Goal: Task Accomplishment & Management: Manage account settings

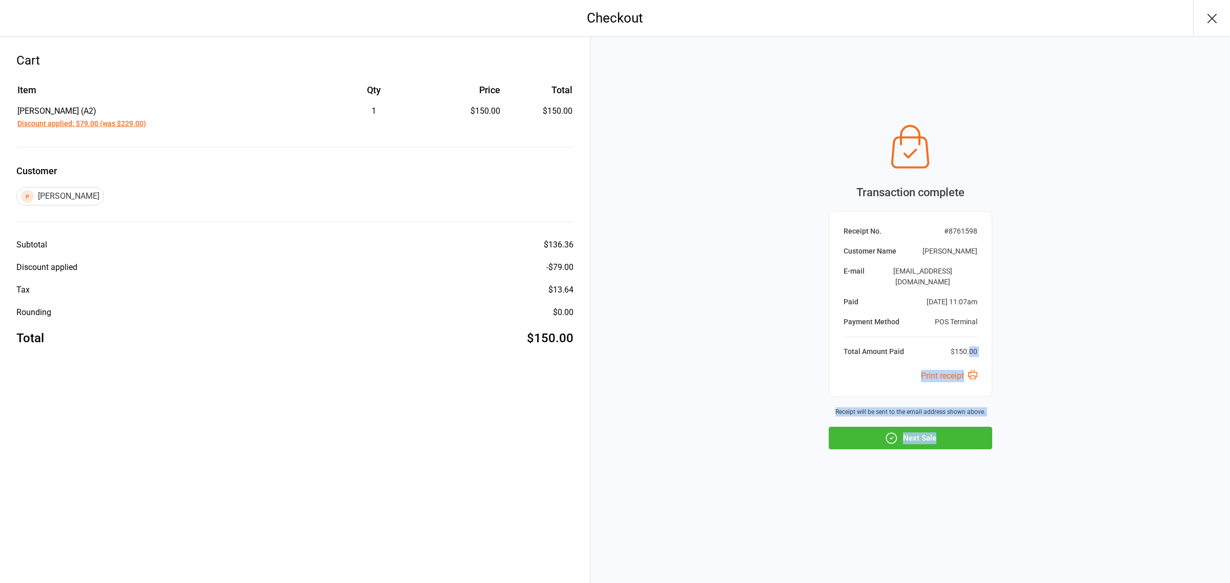
click at [942, 431] on button "Next Sale" at bounding box center [911, 438] width 164 height 23
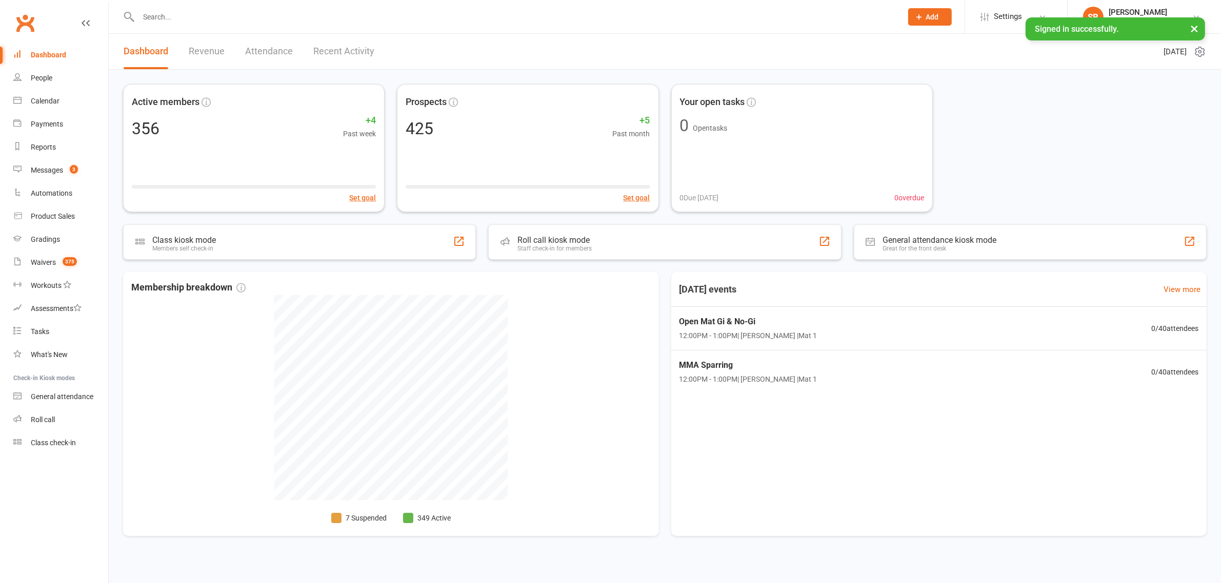
click at [1190, 28] on button "×" at bounding box center [1194, 28] width 18 height 22
click at [193, 22] on input "text" at bounding box center [514, 17] width 759 height 14
click at [40, 78] on div "People" at bounding box center [42, 78] width 22 height 8
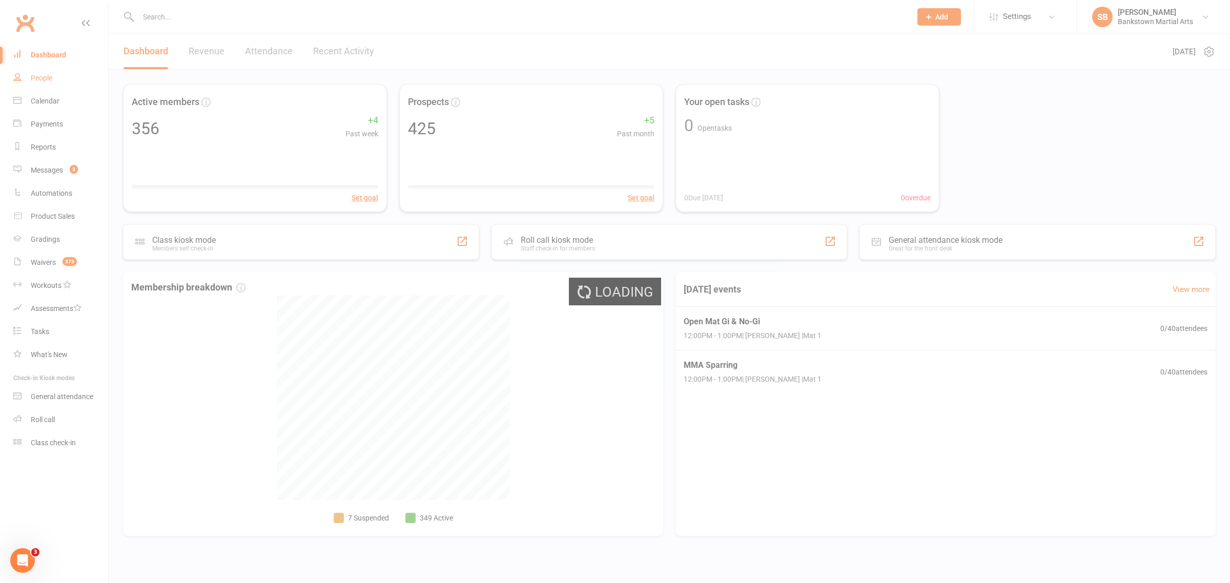
select select "100"
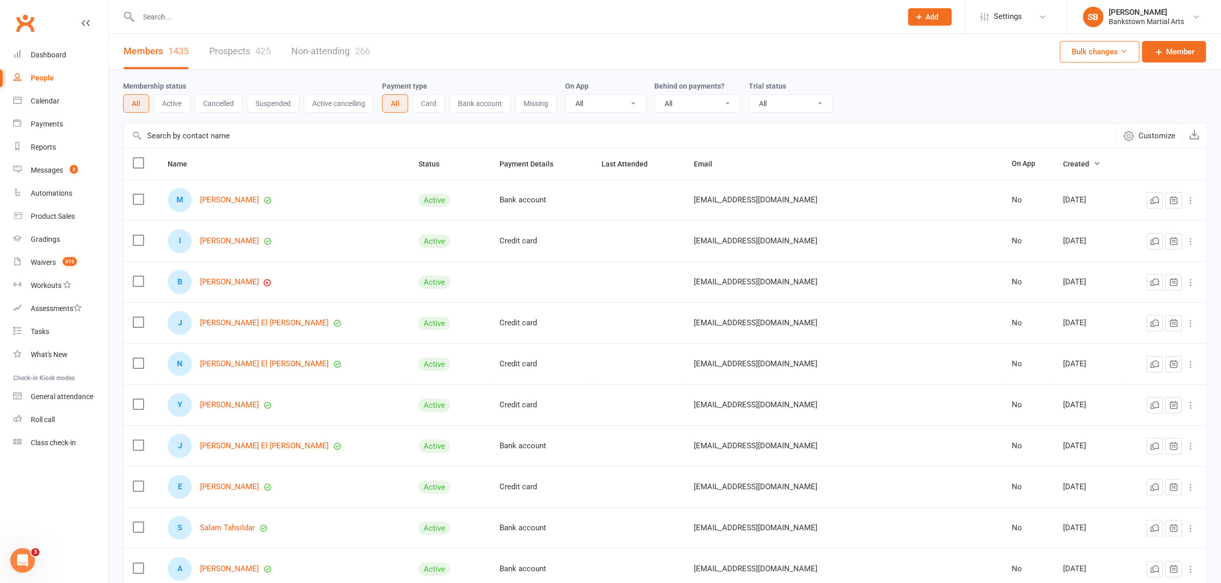
click at [229, 104] on button "Cancelled" at bounding box center [218, 103] width 48 height 18
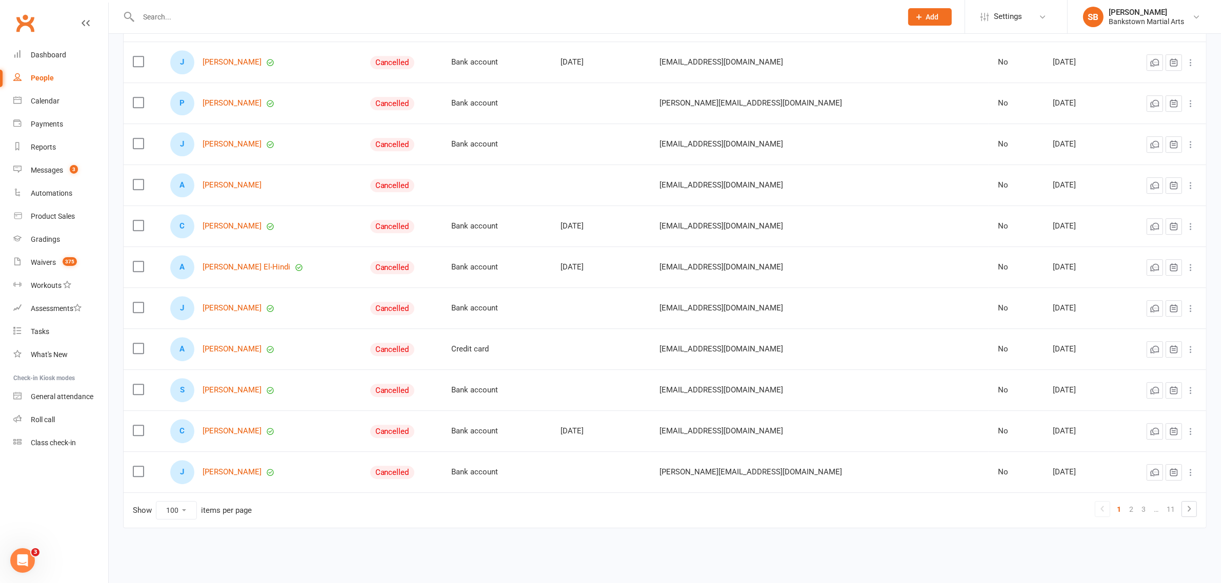
scroll to position [3800, 0]
click at [1175, 509] on link "11" at bounding box center [1170, 509] width 16 height 14
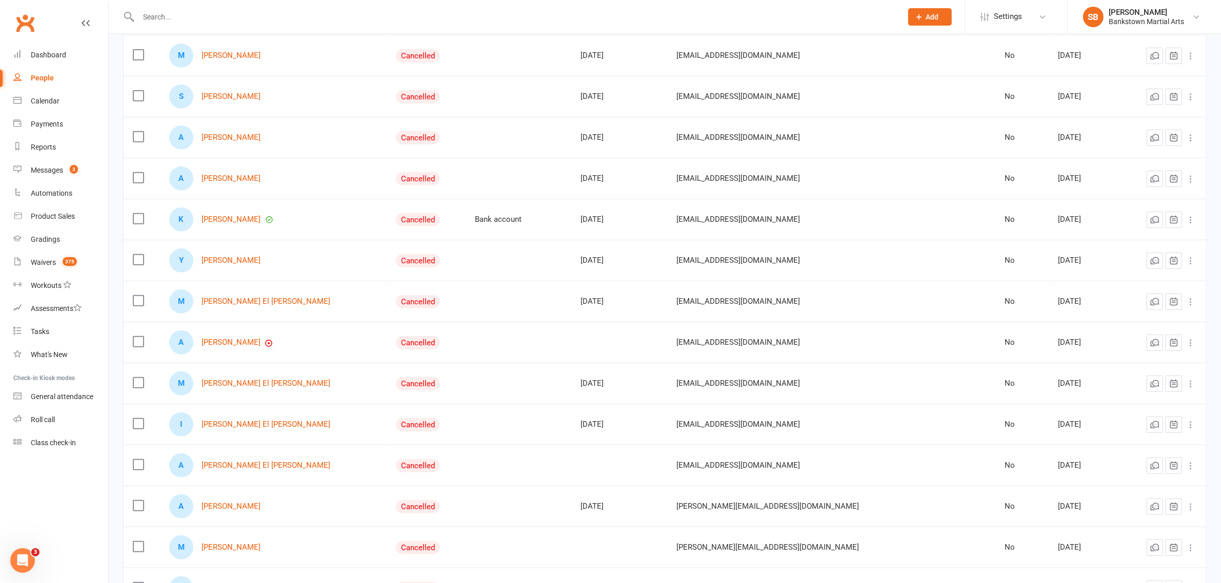
scroll to position [309, 0]
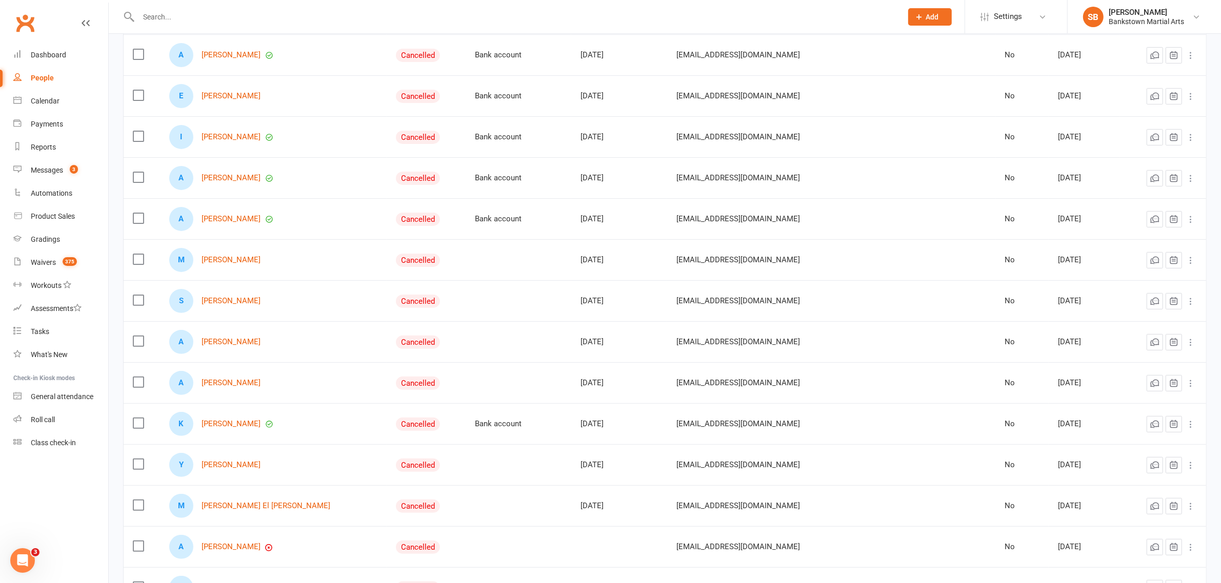
click at [177, 11] on input "text" at bounding box center [514, 17] width 759 height 14
type input "n"
click at [52, 54] on div "Dashboard" at bounding box center [48, 55] width 35 height 8
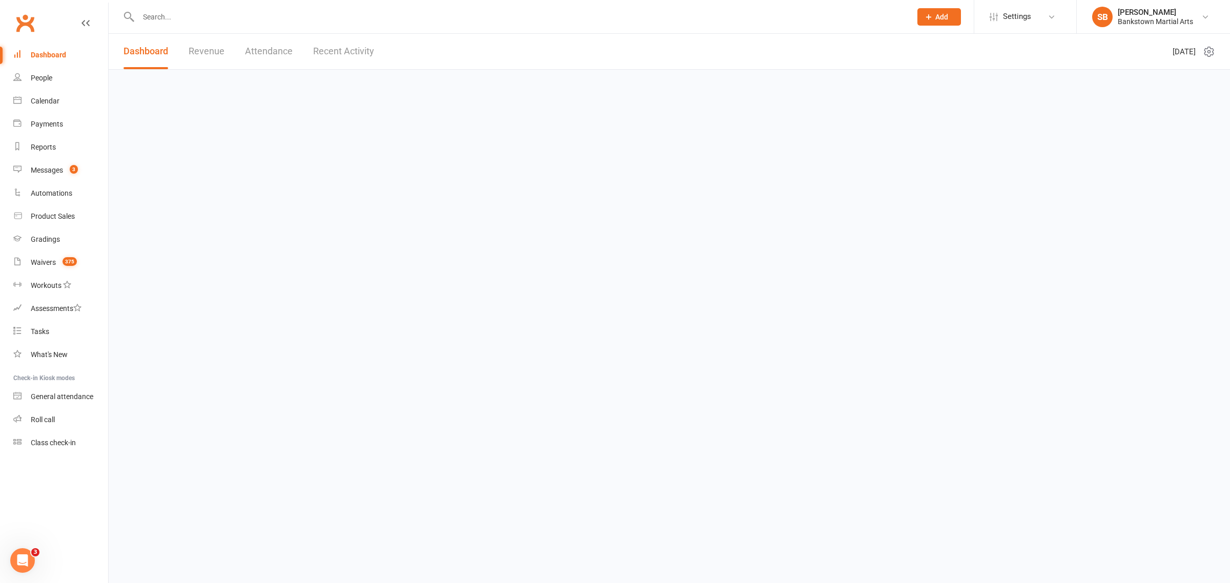
click at [177, 13] on input "text" at bounding box center [519, 17] width 769 height 14
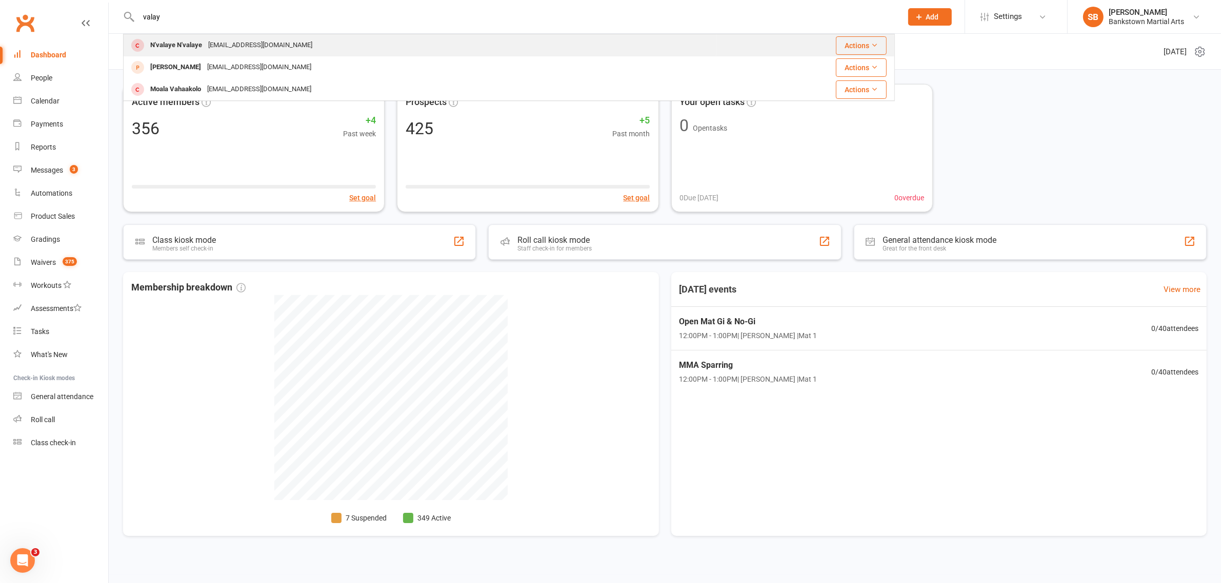
type input "valay"
click at [201, 44] on div "N'valaye N'valaye" at bounding box center [176, 45] width 58 height 15
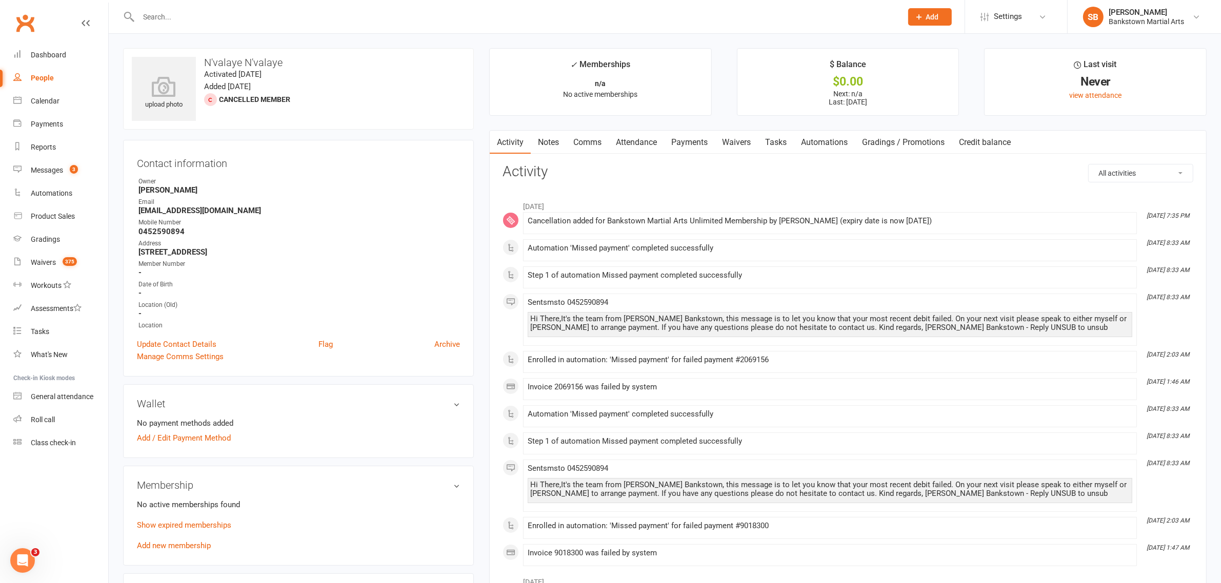
click at [688, 136] on link "Payments" at bounding box center [689, 143] width 51 height 24
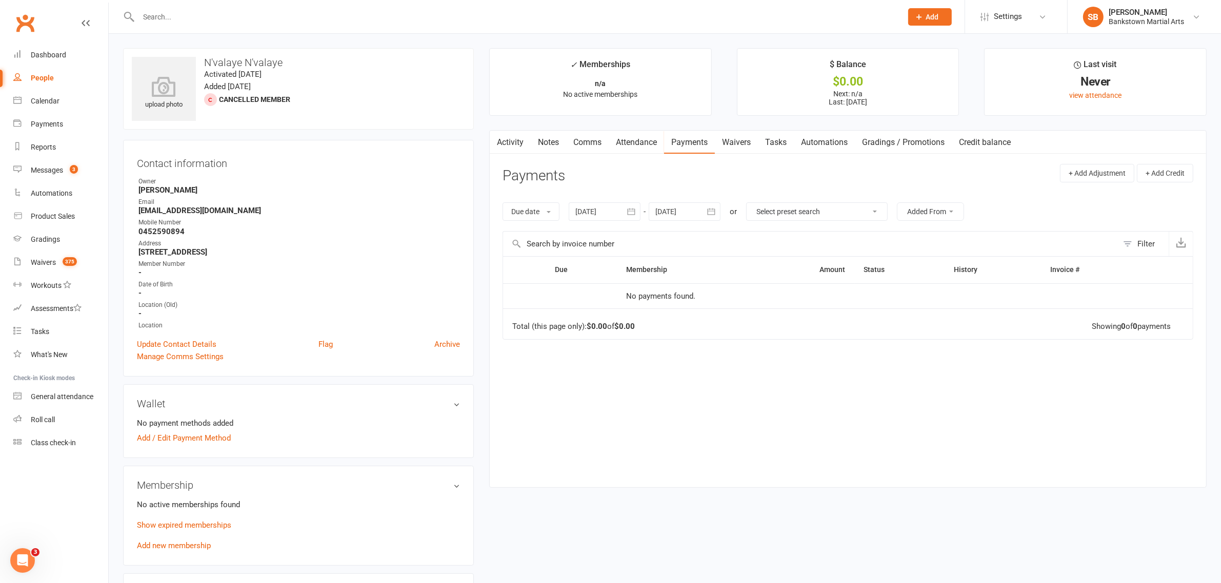
click at [635, 218] on button "button" at bounding box center [631, 211] width 18 height 18
click at [579, 237] on button "button" at bounding box center [585, 236] width 22 height 18
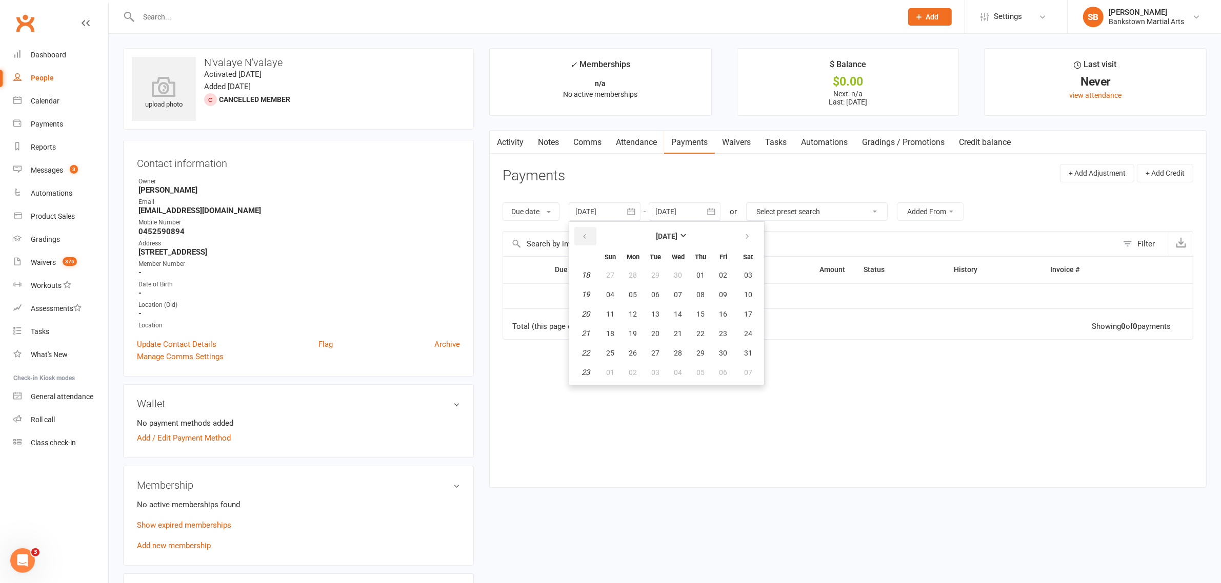
click at [579, 237] on button "button" at bounding box center [585, 236] width 22 height 18
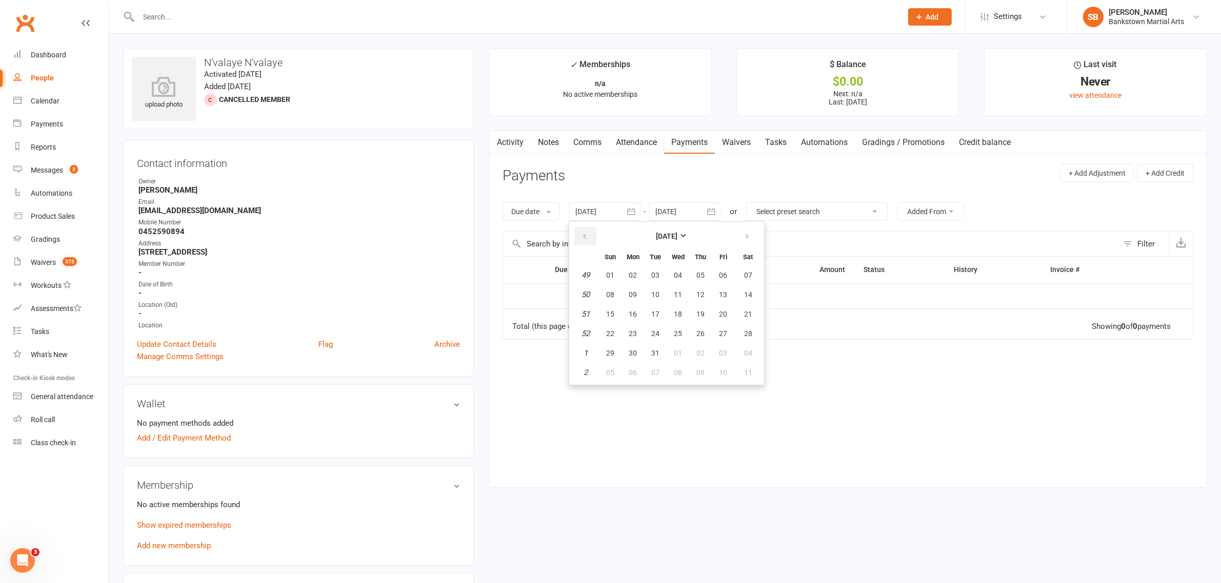
click at [579, 237] on button "button" at bounding box center [585, 236] width 22 height 18
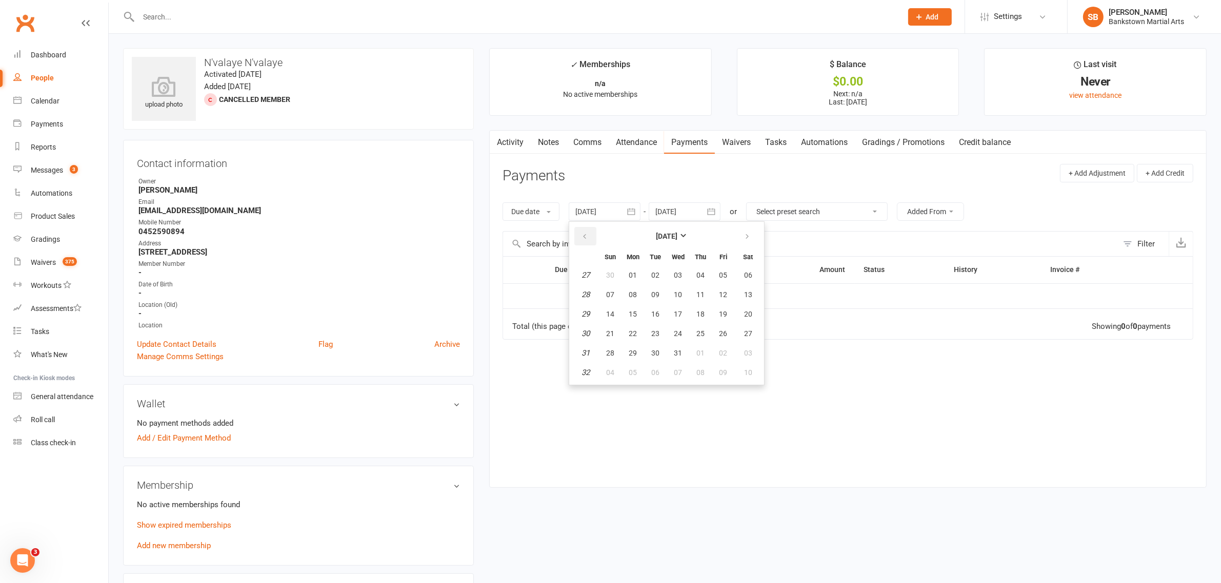
click at [579, 237] on button "button" at bounding box center [585, 236] width 22 height 18
click at [635, 280] on button "27" at bounding box center [633, 275] width 22 height 18
type input "27 May 2024"
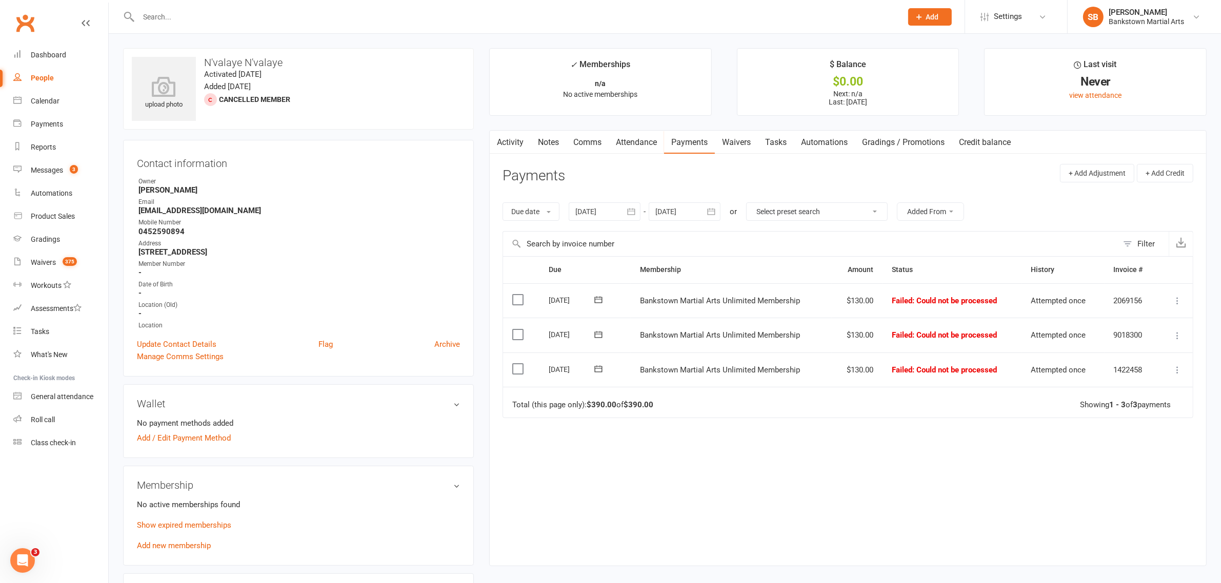
click at [1179, 306] on icon at bounding box center [1177, 301] width 10 height 10
click at [1128, 378] on link "Skip" at bounding box center [1131, 382] width 101 height 21
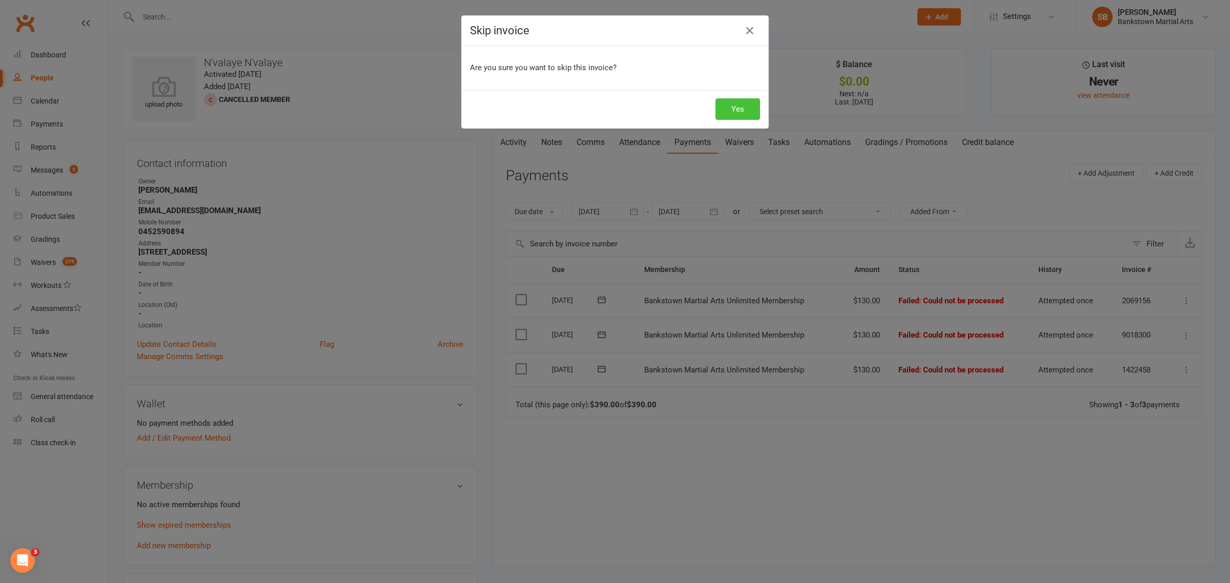
click at [731, 111] on button "Yes" at bounding box center [738, 109] width 45 height 22
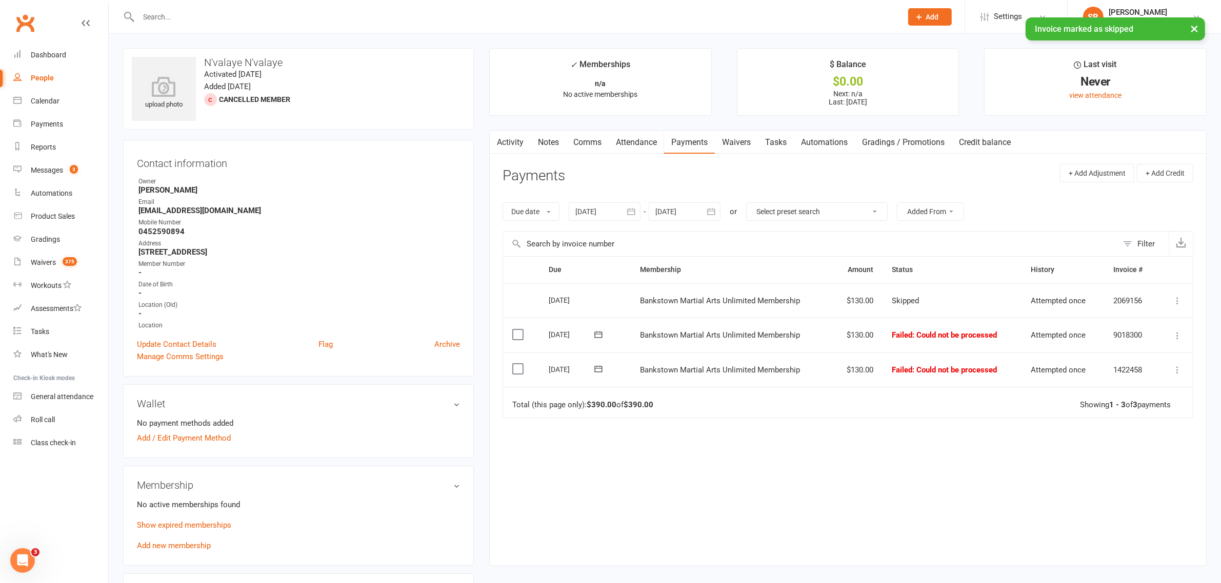
click at [1175, 336] on icon at bounding box center [1177, 336] width 10 height 10
click at [1113, 417] on link "Skip" at bounding box center [1131, 417] width 101 height 21
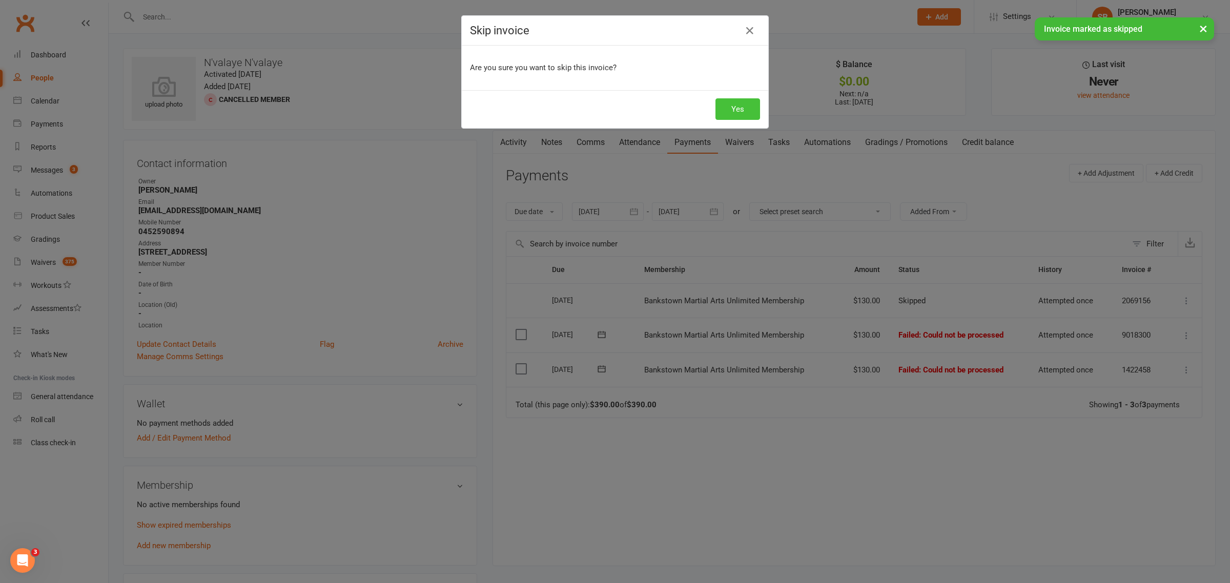
click at [740, 112] on button "Yes" at bounding box center [738, 109] width 45 height 22
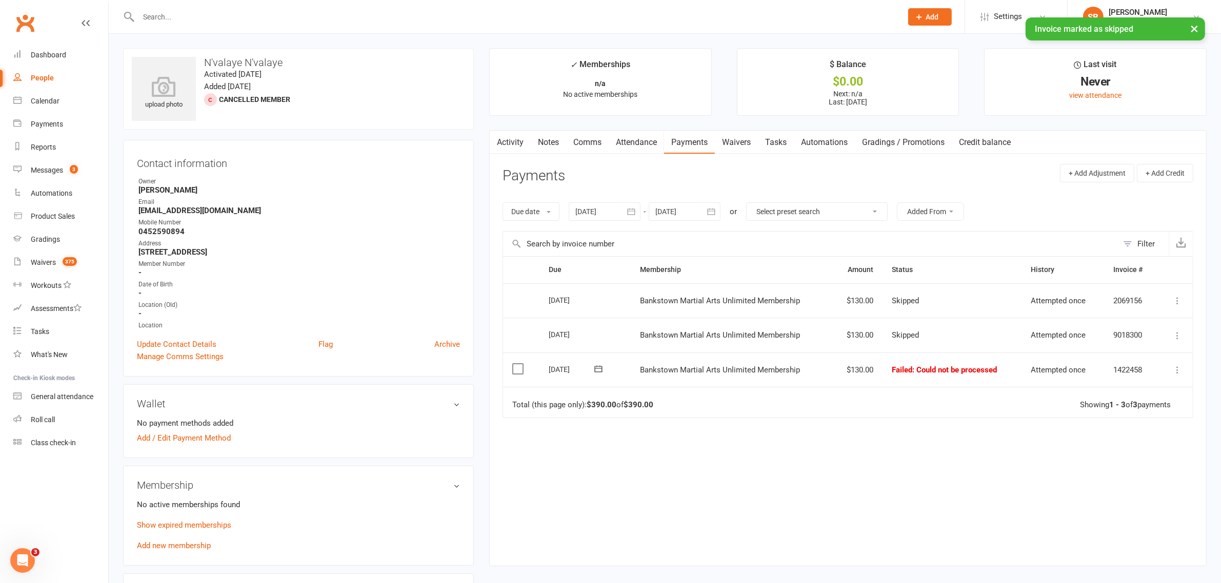
click at [1181, 301] on icon at bounding box center [1177, 301] width 10 height 10
click at [1024, 455] on div "Due Contact Membership Amount Status History Invoice # Select this 21 Aug 2025 …" at bounding box center [847, 403] width 690 height 294
click at [515, 371] on label at bounding box center [519, 369] width 14 height 10
click at [515, 364] on input "checkbox" at bounding box center [515, 364] width 7 height 0
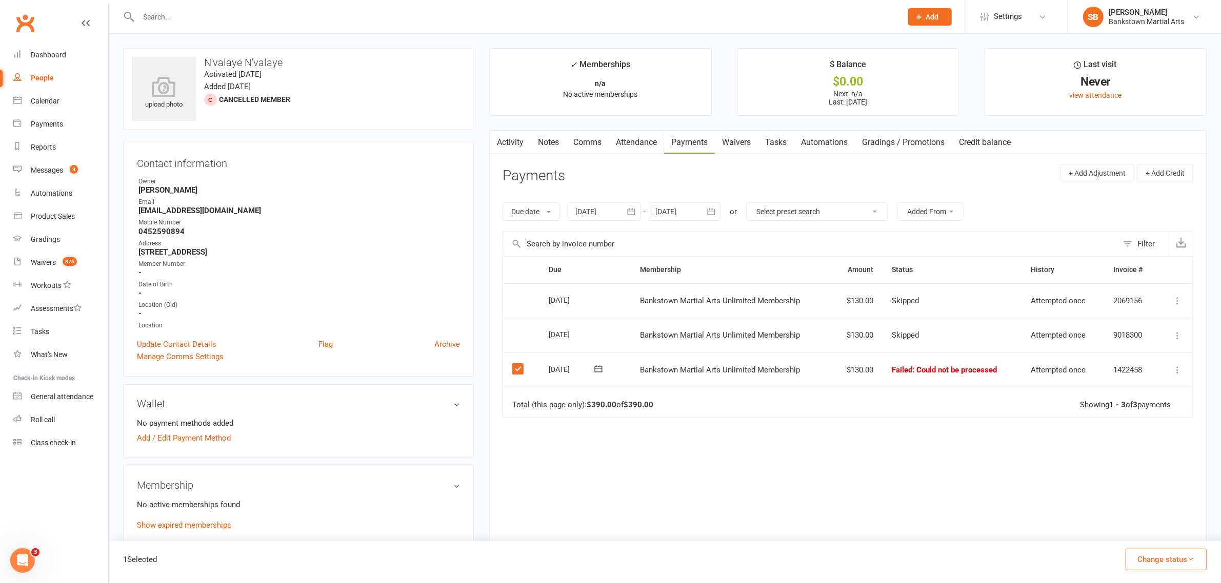
click at [1172, 375] on icon at bounding box center [1177, 370] width 10 height 10
click at [1119, 454] on link "Skip" at bounding box center [1131, 451] width 101 height 21
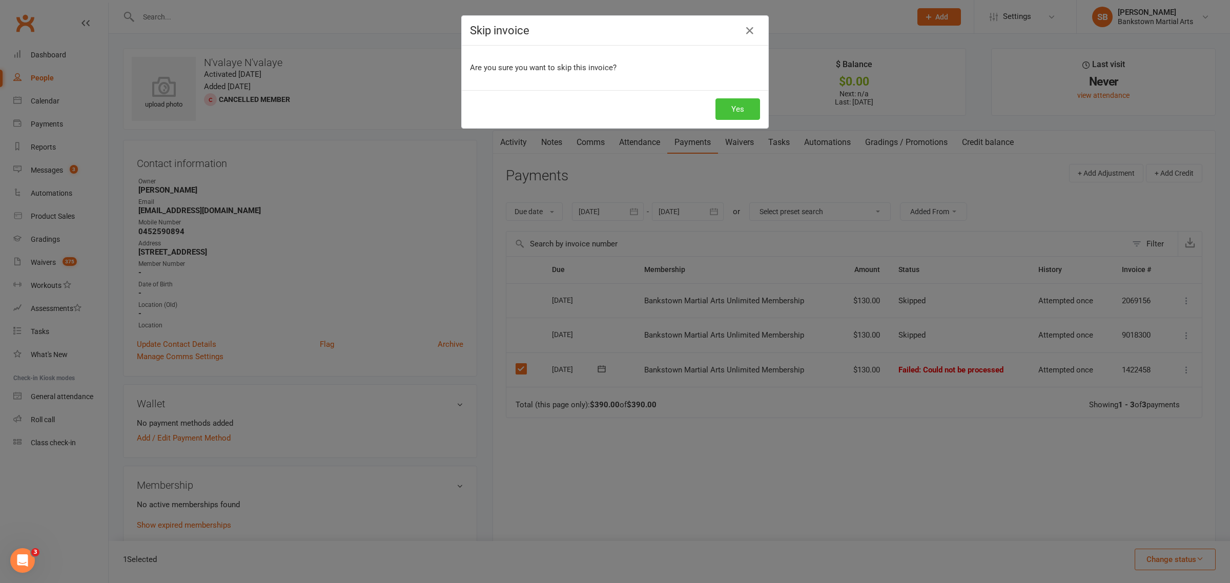
click at [737, 114] on button "Yes" at bounding box center [738, 109] width 45 height 22
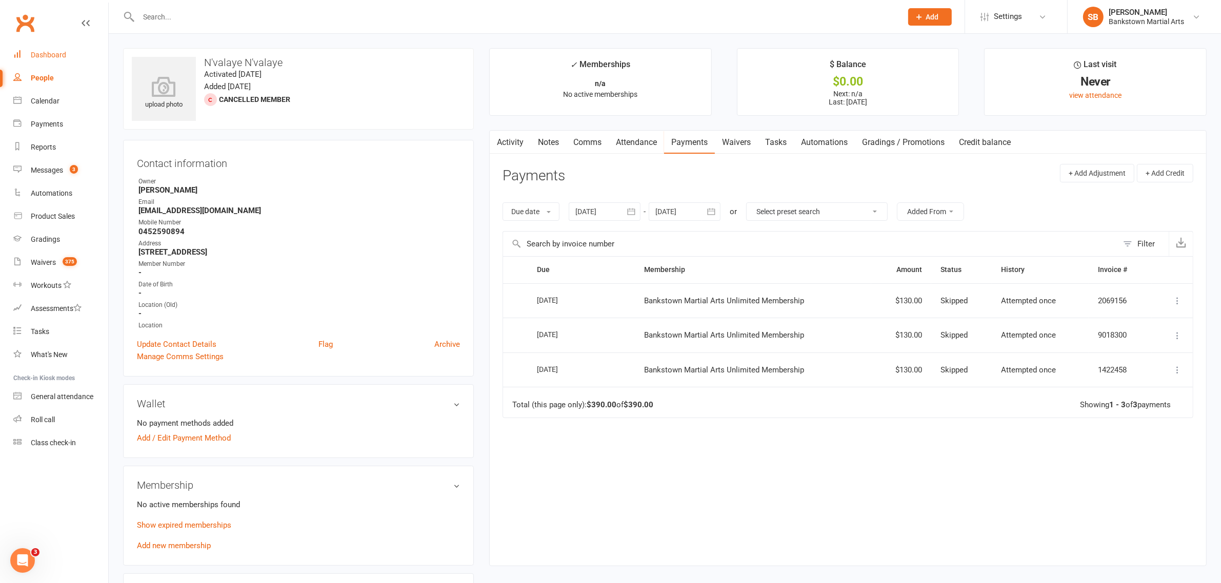
click at [44, 47] on link "Dashboard" at bounding box center [60, 55] width 95 height 23
